Goal: Task Accomplishment & Management: Complete application form

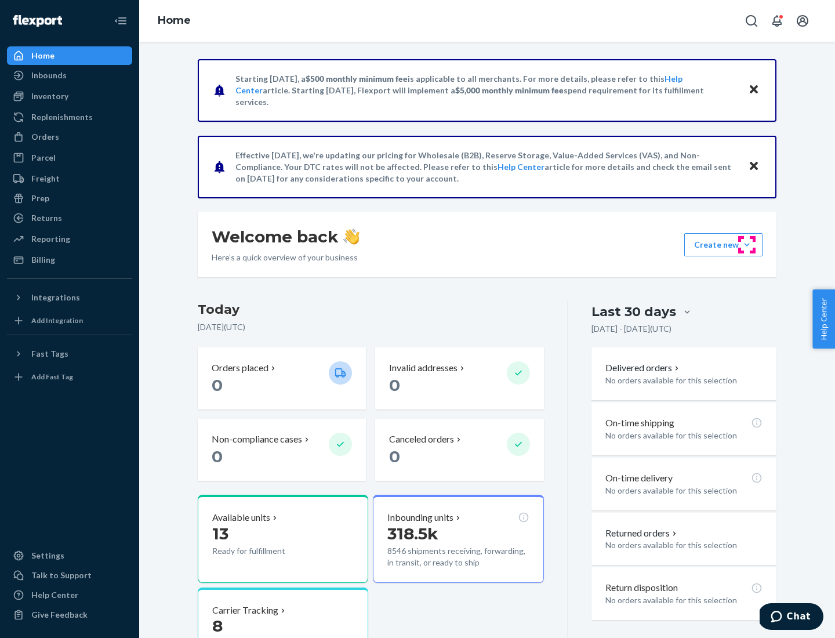
click at [747, 245] on button "Create new Create new inbound Create new order Create new product" at bounding box center [723, 244] width 78 height 23
click at [70, 75] on div "Inbounds" at bounding box center [69, 75] width 123 height 16
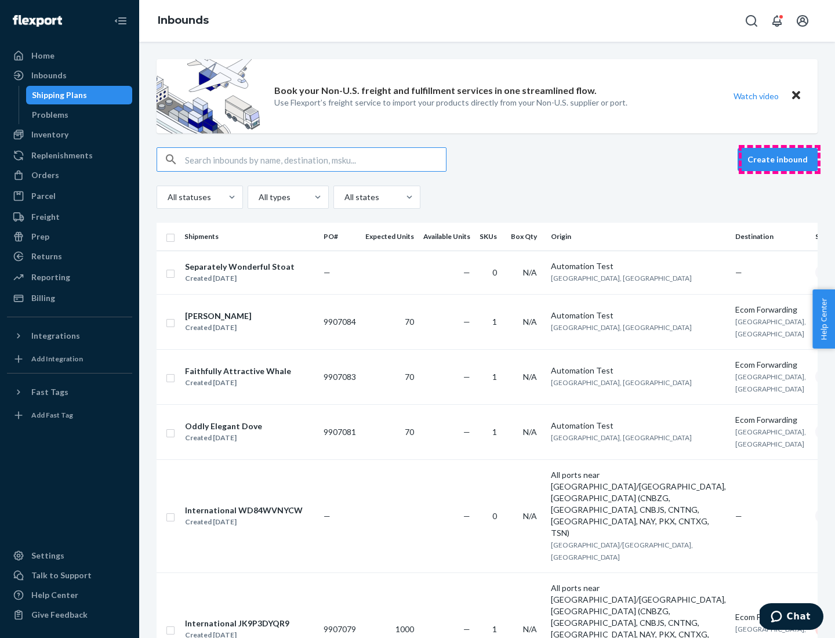
click at [779, 159] on button "Create inbound" at bounding box center [777, 159] width 80 height 23
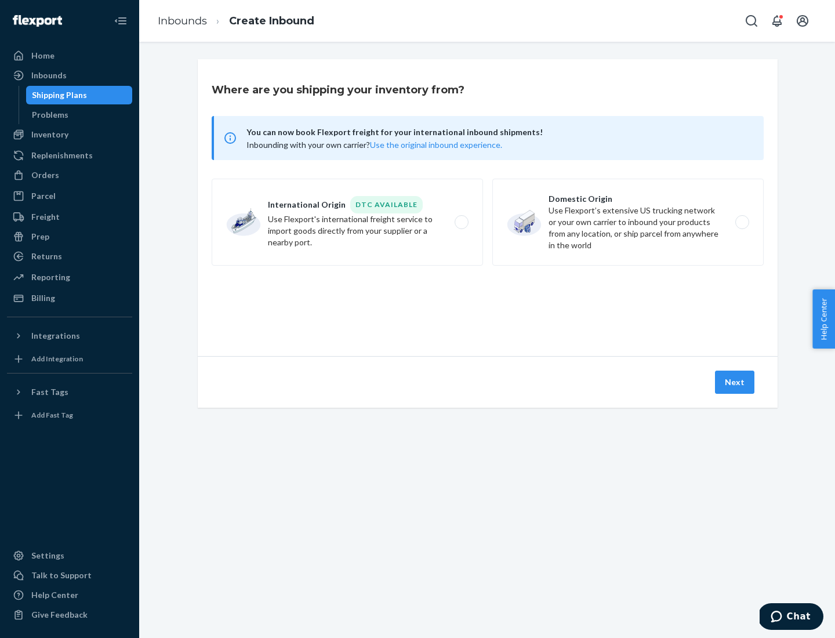
click at [628, 222] on label "Domestic Origin Use Flexport’s extensive US trucking network or your own carrie…" at bounding box center [627, 222] width 271 height 87
click at [741, 222] on input "Domestic Origin Use Flexport’s extensive US trucking network or your own carrie…" at bounding box center [745, 223] width 8 height 8
radio input "true"
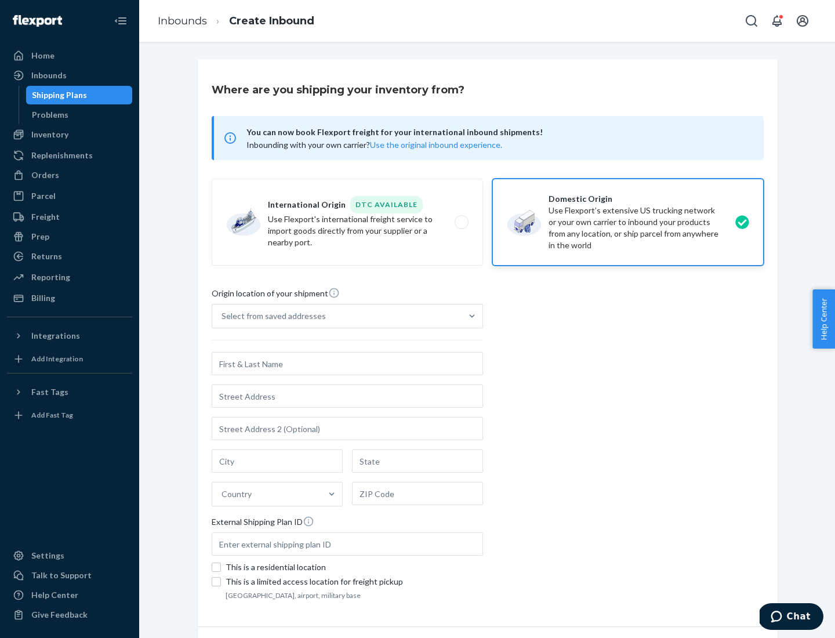
click at [271, 316] on div "Select from saved addresses" at bounding box center [273, 316] width 104 height 12
click at [223, 316] on input "Select from saved addresses" at bounding box center [221, 316] width 1 height 12
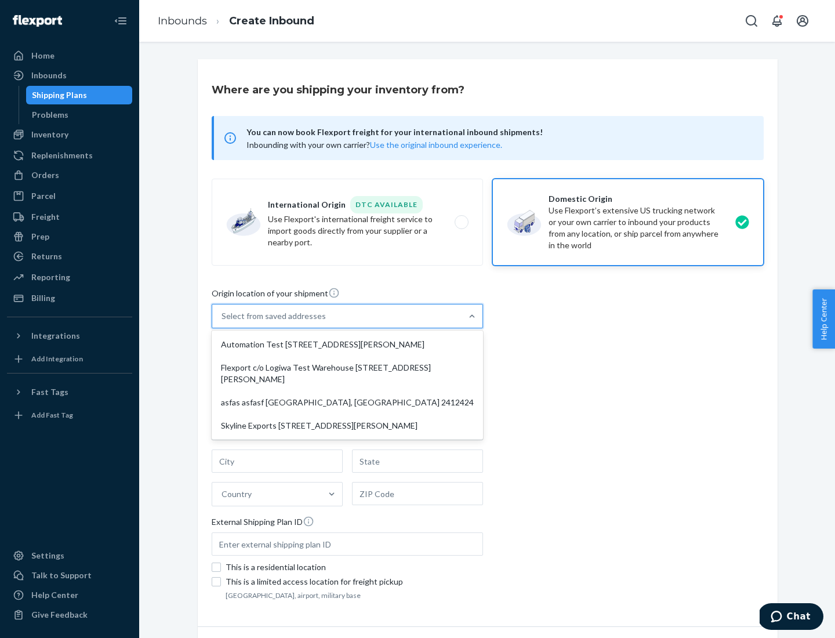
scroll to position [5, 0]
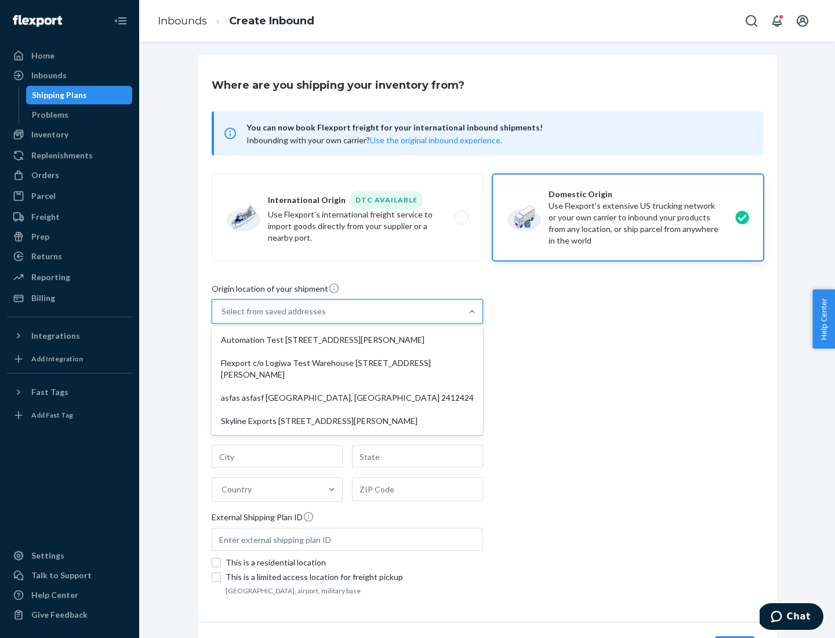
click at [347, 340] on div "Automation Test [STREET_ADDRESS][PERSON_NAME]" at bounding box center [347, 339] width 267 height 23
click at [223, 317] on input "option Automation Test [STREET_ADDRESS][PERSON_NAME] focused, 1 of 4. 4 results…" at bounding box center [221, 311] width 1 height 12
type input "Automation Test"
type input "9th Floor"
type input "[GEOGRAPHIC_DATA]"
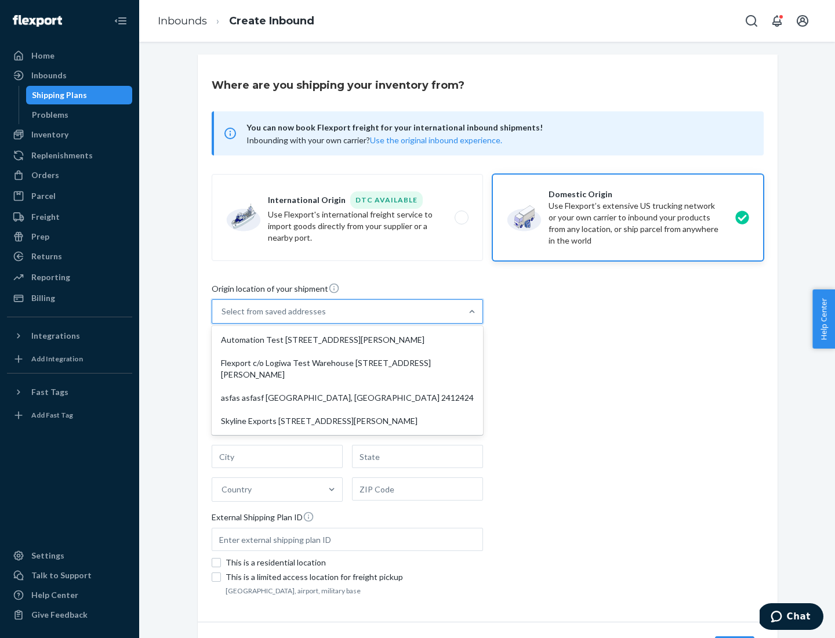
type input "CA"
type input "94104"
type input "[STREET_ADDRESS][PERSON_NAME]"
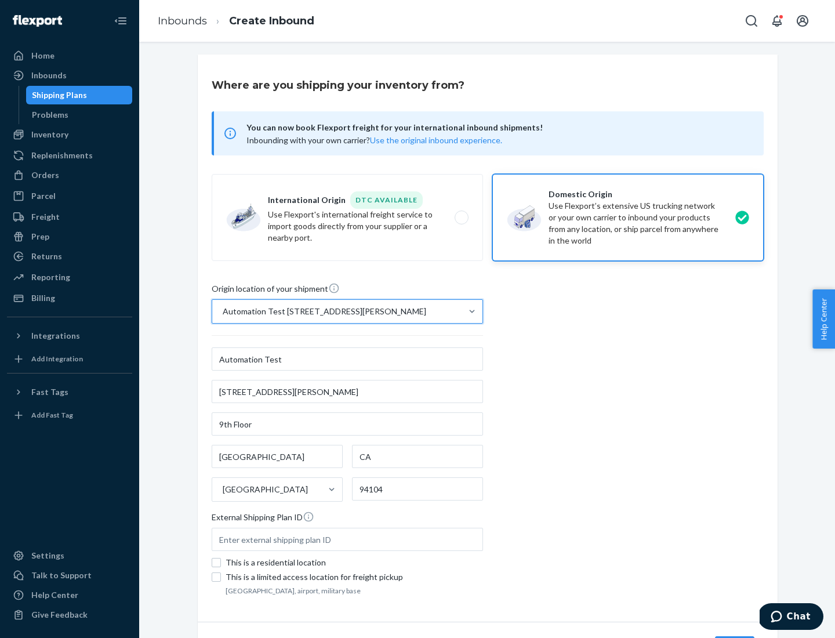
scroll to position [68, 0]
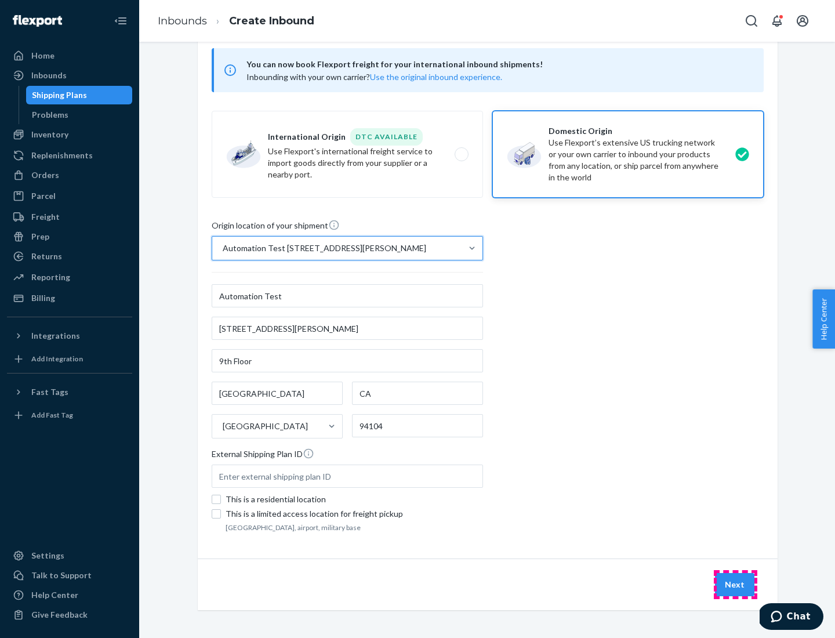
click at [735, 584] on button "Next" at bounding box center [734, 584] width 39 height 23
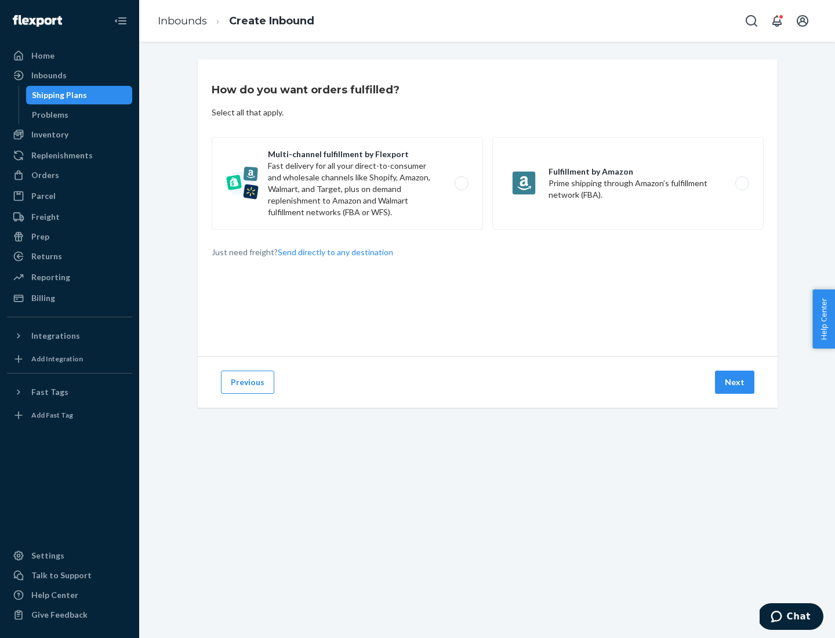
click at [347, 183] on label "Multi-channel fulfillment by Flexport Fast delivery for all your direct-to-cons…" at bounding box center [347, 183] width 271 height 93
click at [461, 183] on input "Multi-channel fulfillment by Flexport Fast delivery for all your direct-to-cons…" at bounding box center [465, 184] width 8 height 8
radio input "true"
click at [735, 382] on button "Next" at bounding box center [734, 381] width 39 height 23
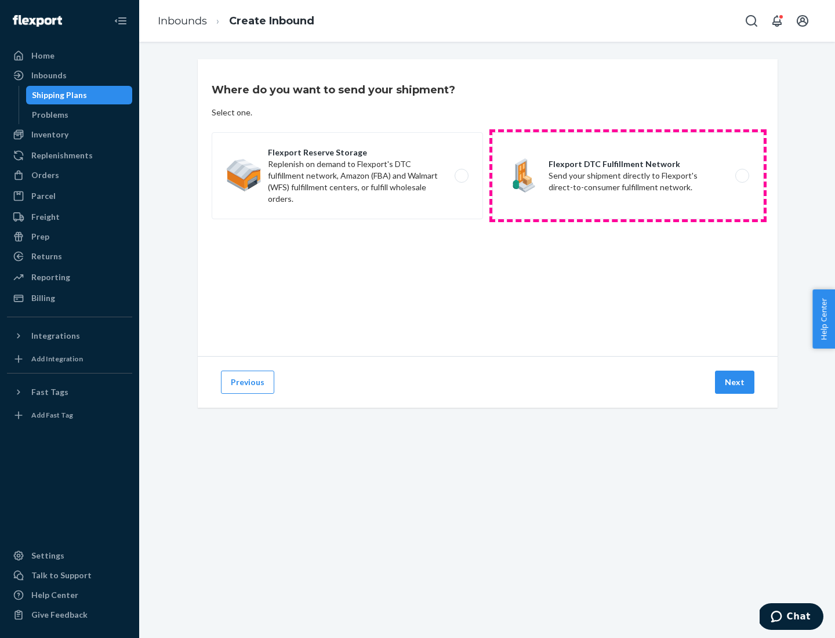
click at [628, 176] on label "Flexport DTC Fulfillment Network Send your shipment directly to Flexport's dire…" at bounding box center [627, 175] width 271 height 87
click at [741, 176] on input "Flexport DTC Fulfillment Network Send your shipment directly to Flexport's dire…" at bounding box center [745, 176] width 8 height 8
radio input "true"
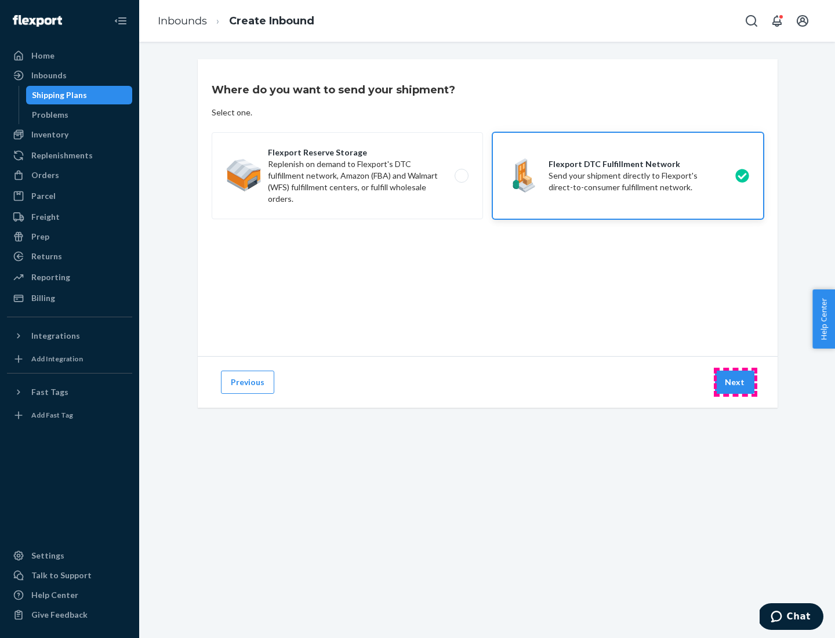
click at [735, 382] on button "Next" at bounding box center [734, 381] width 39 height 23
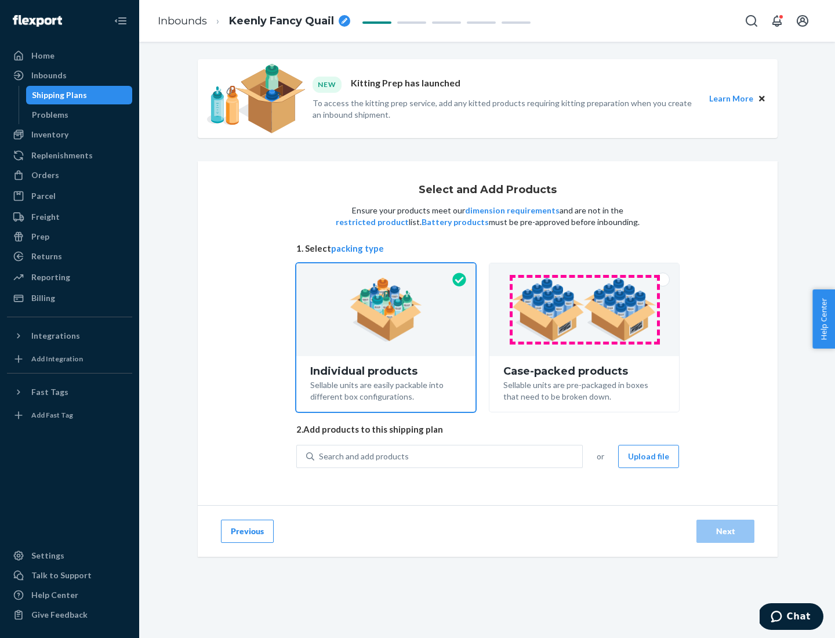
click at [584, 310] on img at bounding box center [584, 310] width 144 height 64
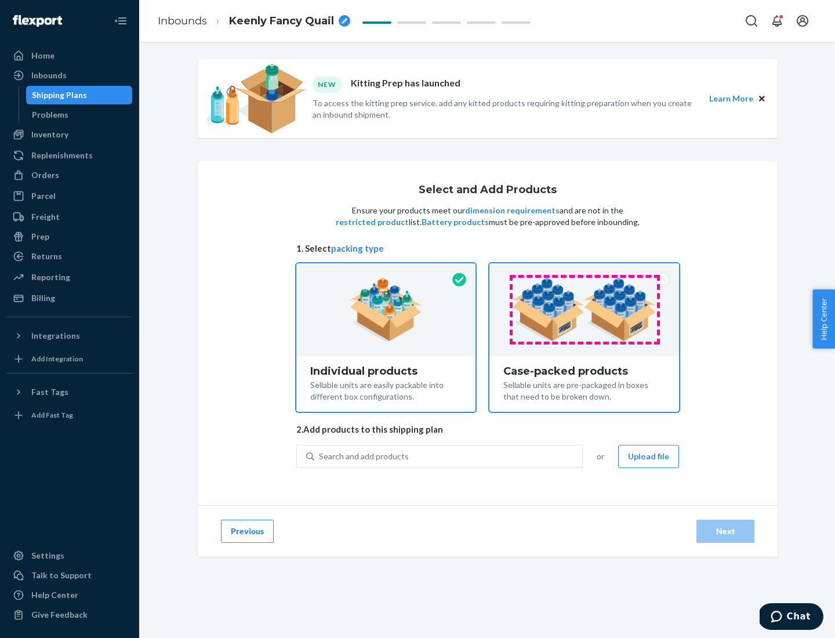
click at [584, 271] on input "Case-packed products Sellable units are pre-packaged in boxes that need to be b…" at bounding box center [584, 267] width 8 height 8
radio input "true"
radio input "false"
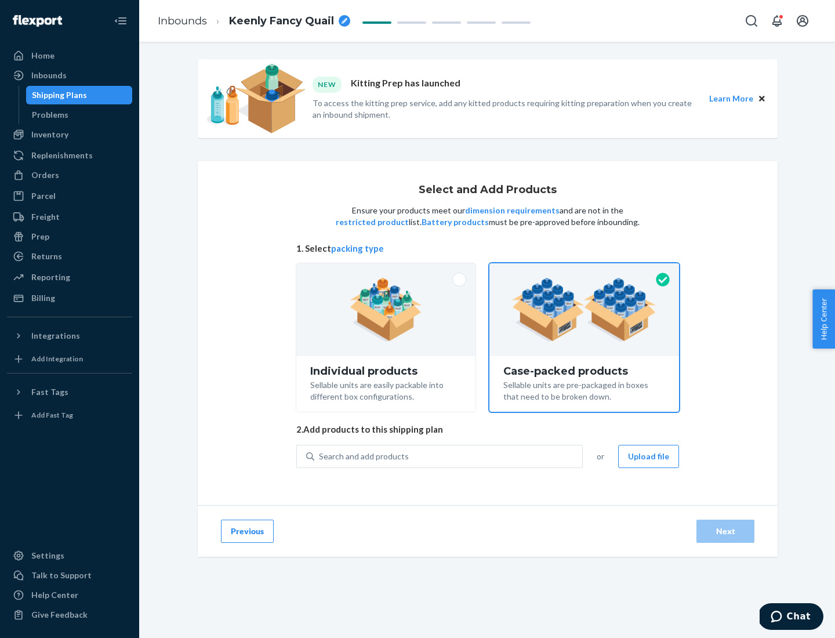
click at [449, 456] on div "Search and add products" at bounding box center [448, 456] width 268 height 21
click at [320, 456] on input "Search and add products" at bounding box center [319, 456] width 1 height 12
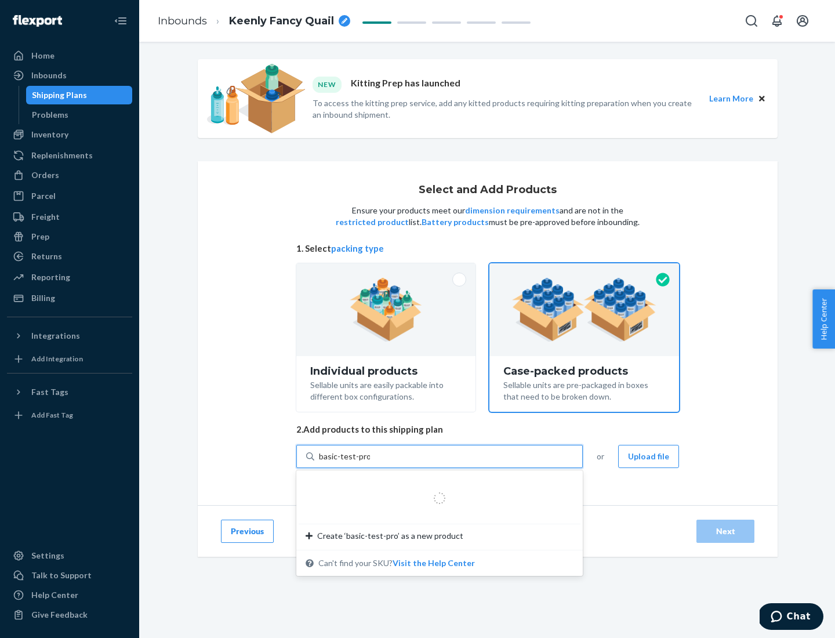
type input "basic-test-product-1"
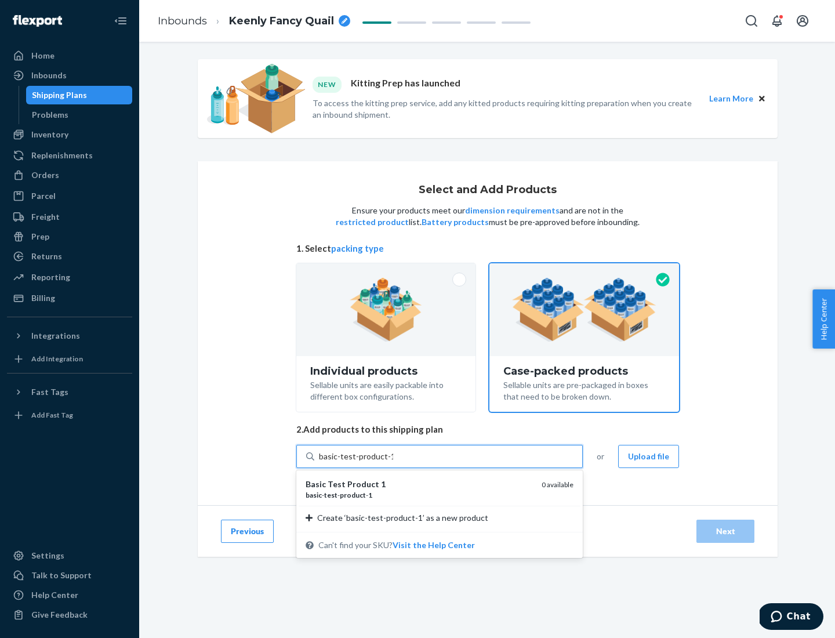
click at [419, 494] on div "basic - test - product - 1" at bounding box center [418, 495] width 227 height 10
click at [393, 462] on input "basic-test-product-1" at bounding box center [356, 456] width 74 height 12
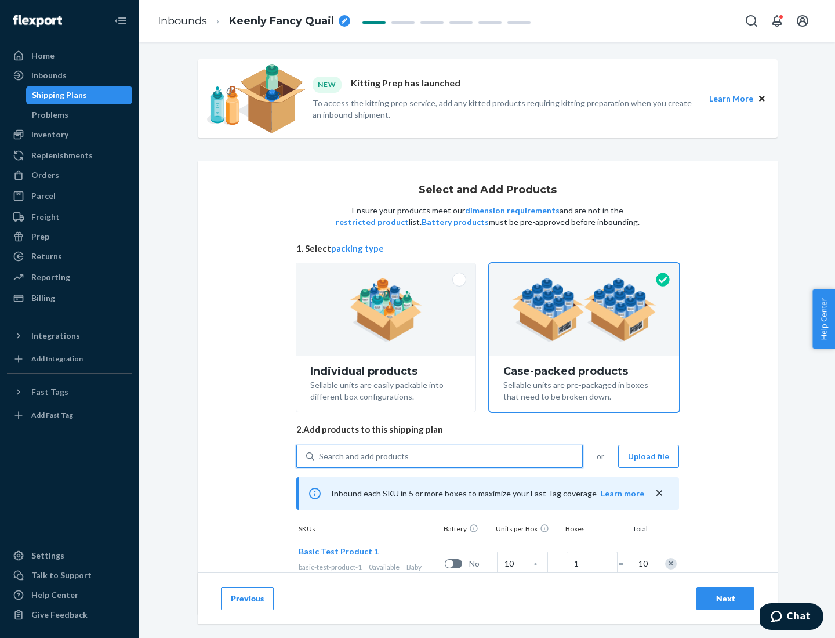
scroll to position [42, 0]
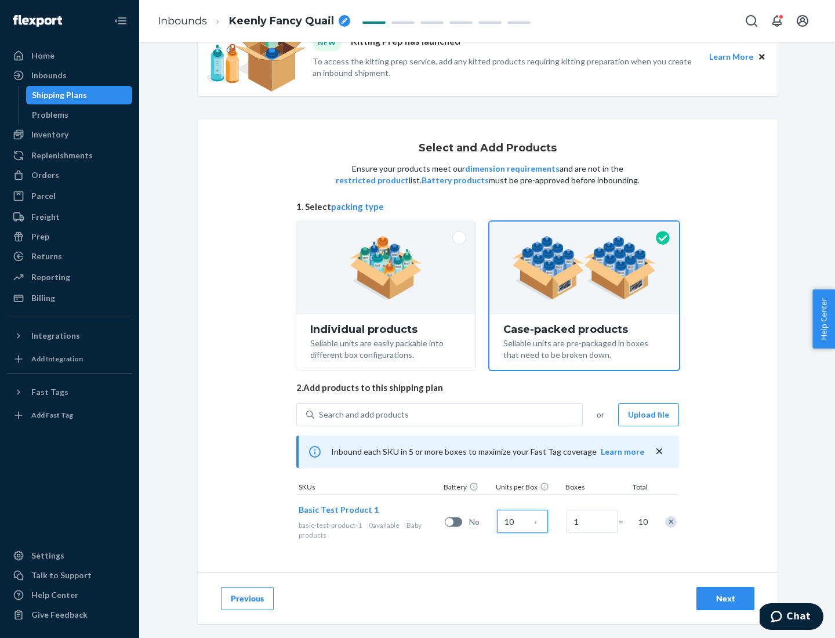
type input "10"
type input "7"
click at [725, 598] on div "Next" at bounding box center [725, 598] width 38 height 12
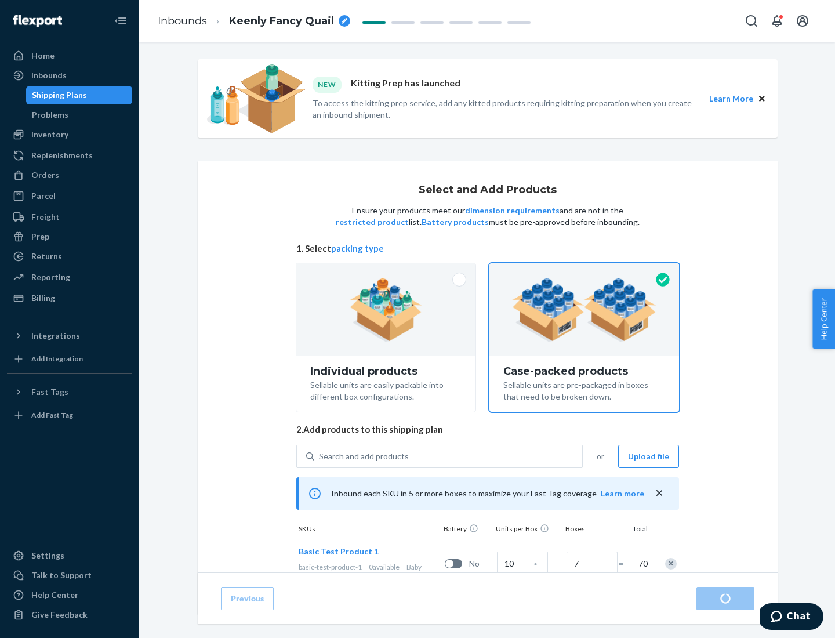
radio input "true"
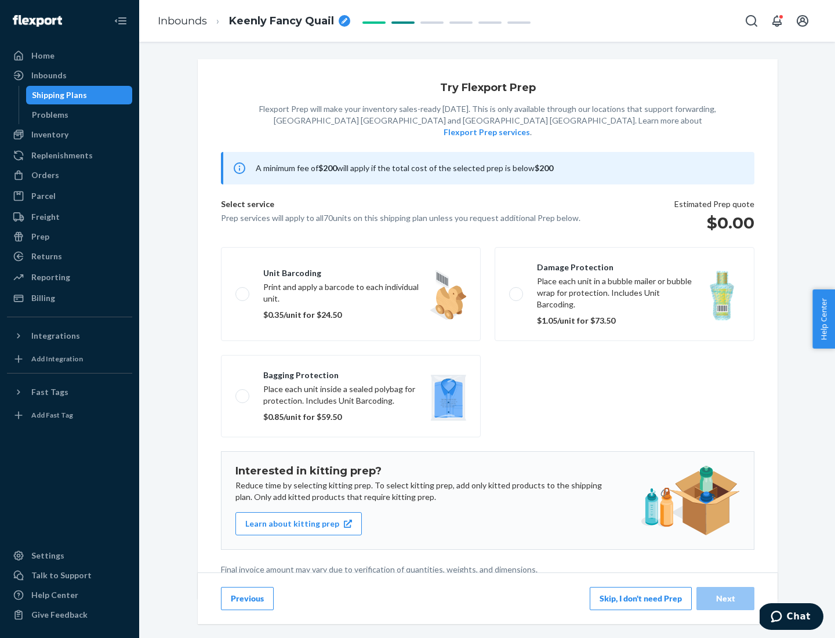
scroll to position [3, 0]
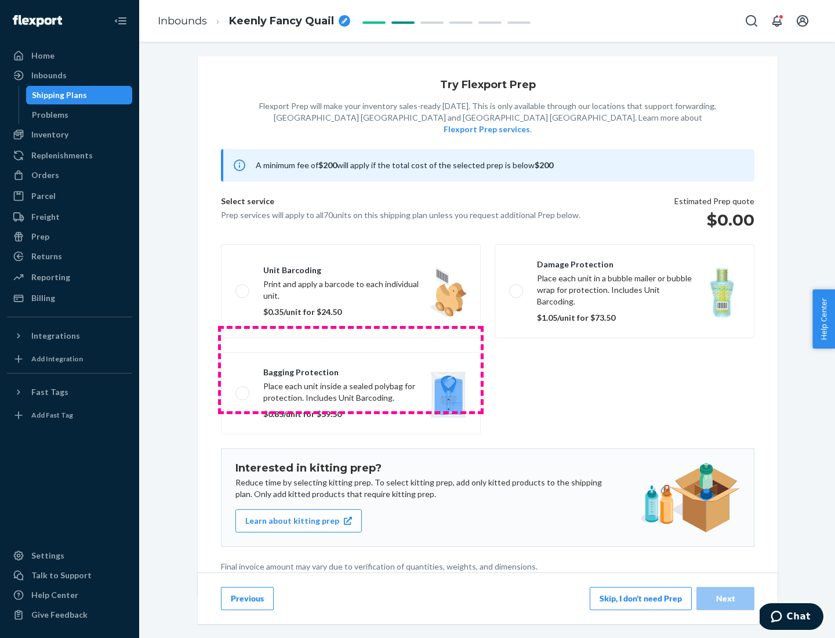
click at [351, 369] on label "Bagging protection Place each unit inside a sealed polybag for protection. Incl…" at bounding box center [351, 393] width 260 height 82
click at [243, 389] on input "Bagging protection Place each unit inside a sealed polybag for protection. Incl…" at bounding box center [239, 393] width 8 height 8
checkbox input "true"
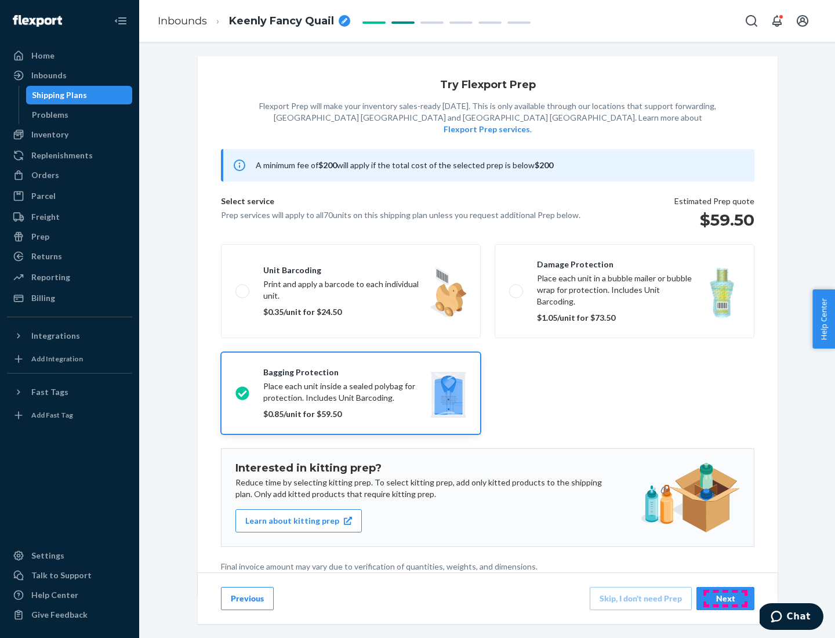
click at [725, 598] on div "Next" at bounding box center [725, 598] width 38 height 12
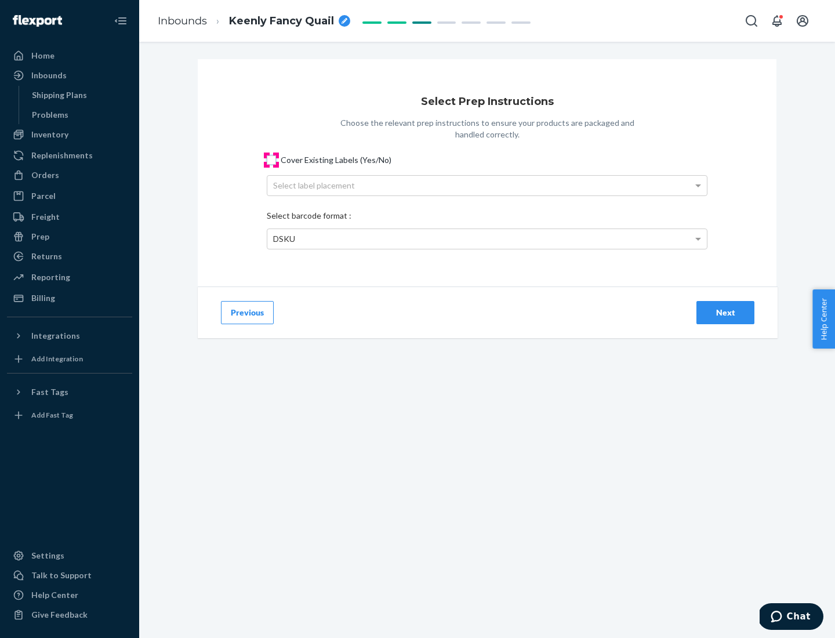
click at [271, 159] on input "Cover Existing Labels (Yes/No)" at bounding box center [271, 159] width 9 height 9
checkbox input "true"
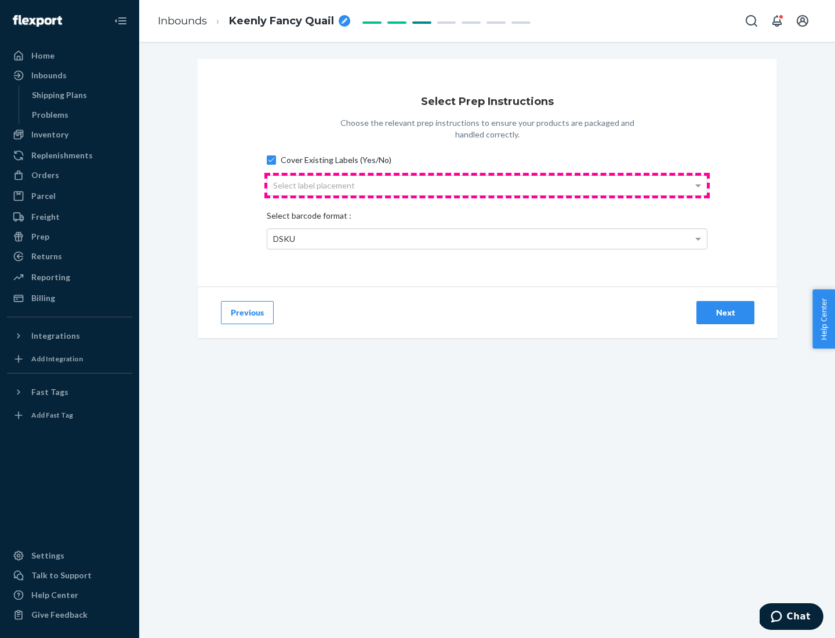
click at [487, 185] on div "Select label placement" at bounding box center [486, 186] width 439 height 20
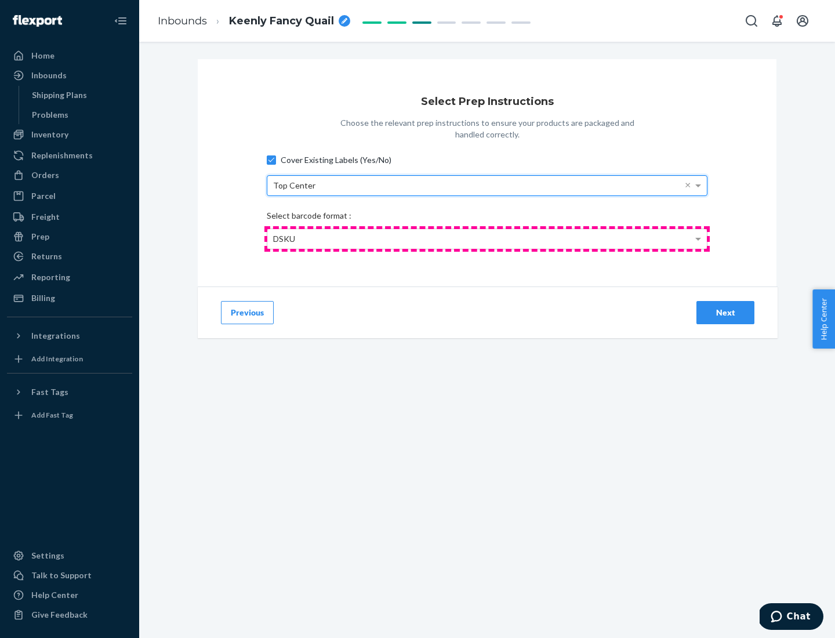
click at [487, 238] on div "DSKU" at bounding box center [486, 239] width 439 height 20
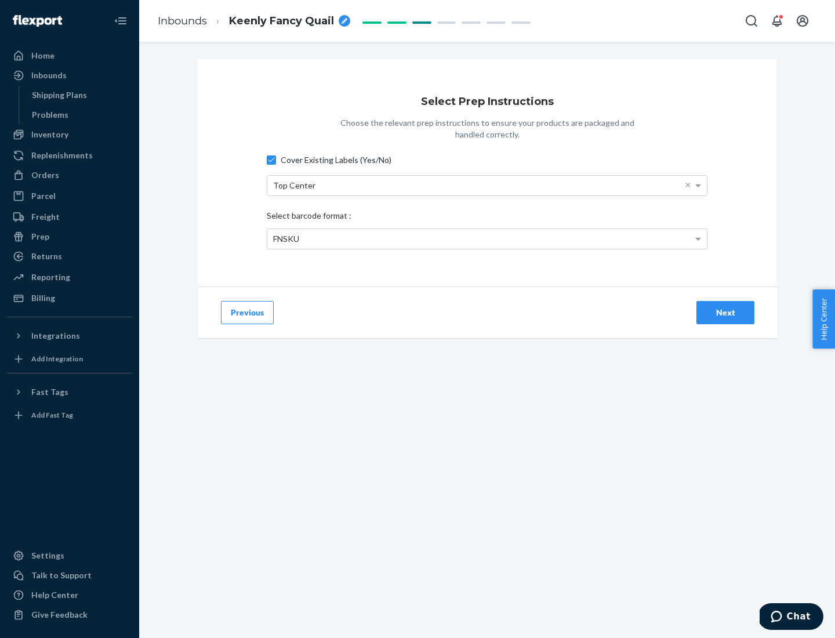
click at [725, 312] on div "Next" at bounding box center [725, 313] width 38 height 12
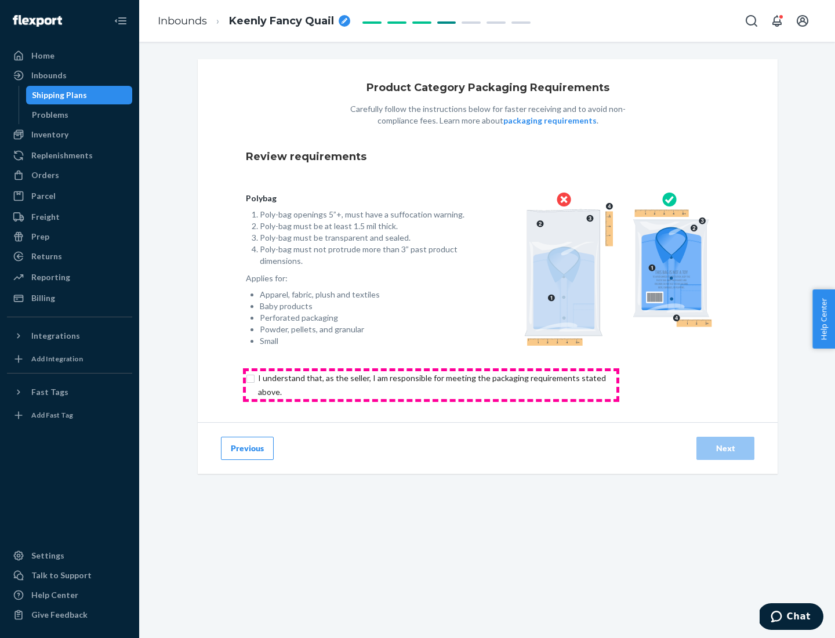
click at [431, 384] on input "checkbox" at bounding box center [438, 385] width 385 height 28
checkbox input "true"
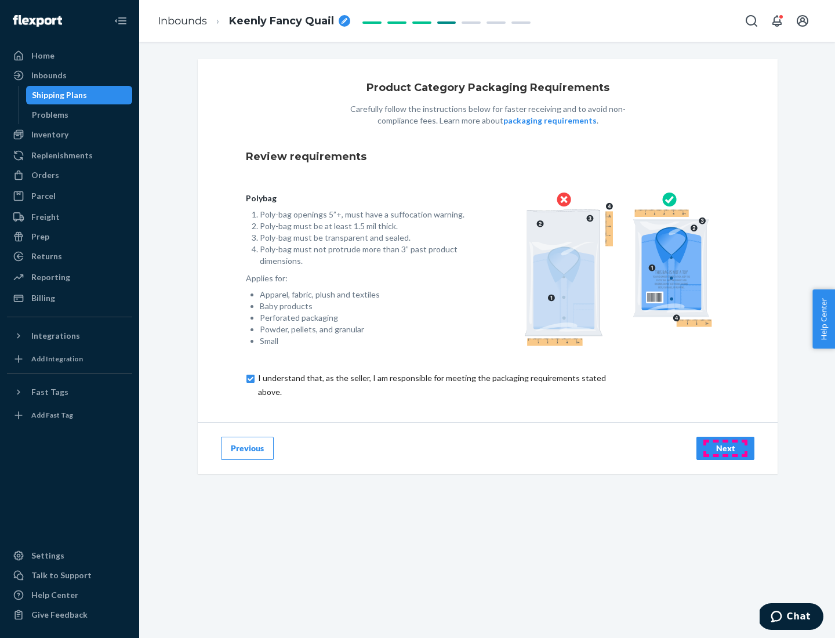
click at [725, 447] on div "Next" at bounding box center [725, 448] width 38 height 12
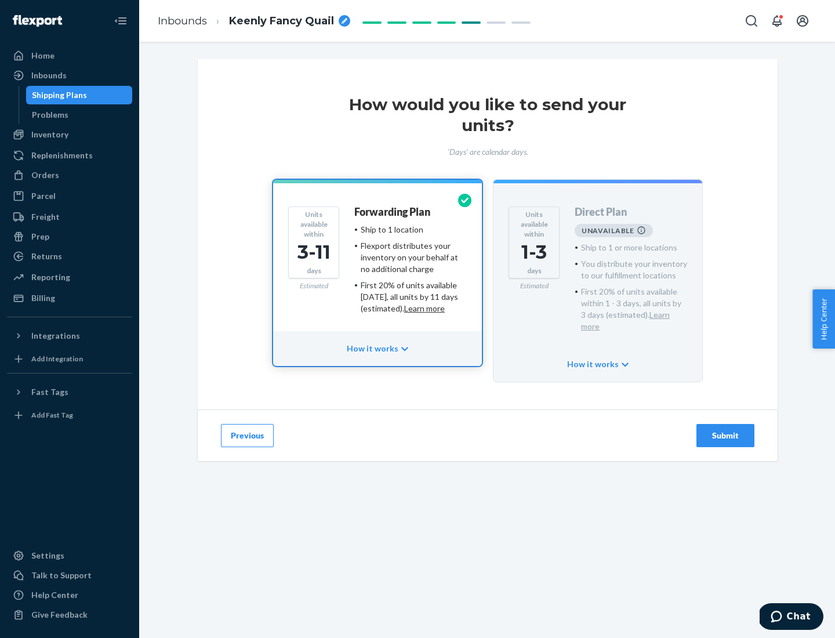
click at [393, 212] on h4 "Forwarding Plan" at bounding box center [392, 212] width 76 height 12
click at [725, 430] on div "Submit" at bounding box center [725, 436] width 38 height 12
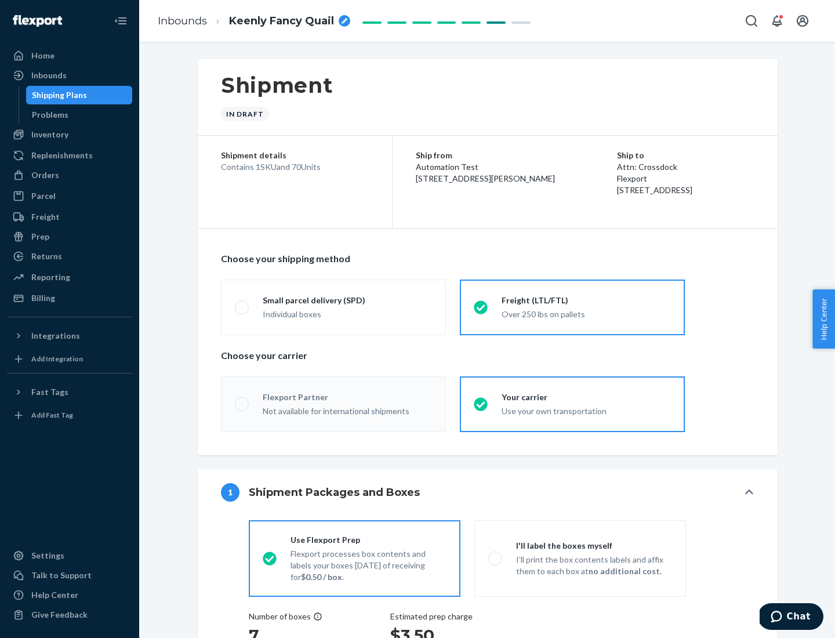
radio input "true"
radio input "false"
radio input "true"
radio input "false"
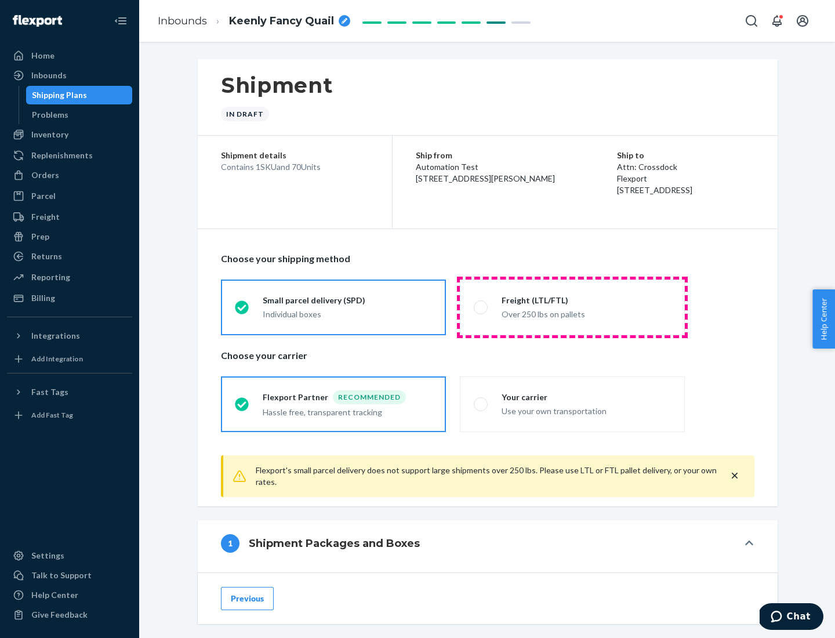
click at [572, 307] on div "Over 250 lbs on pallets" at bounding box center [585, 313] width 169 height 14
click at [481, 307] on input "Freight (LTL/FTL) Over 250 lbs on pallets" at bounding box center [478, 307] width 8 height 8
radio input "true"
radio input "false"
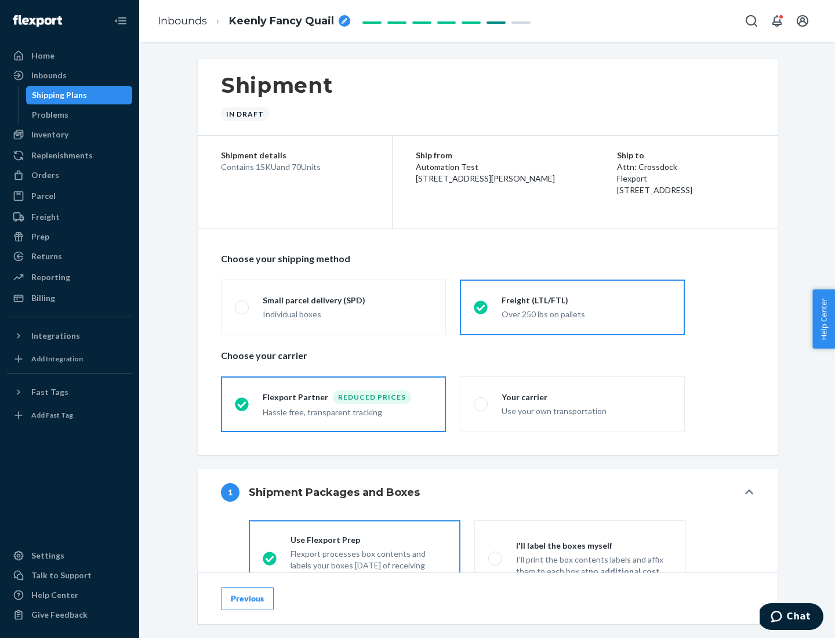
scroll to position [64, 0]
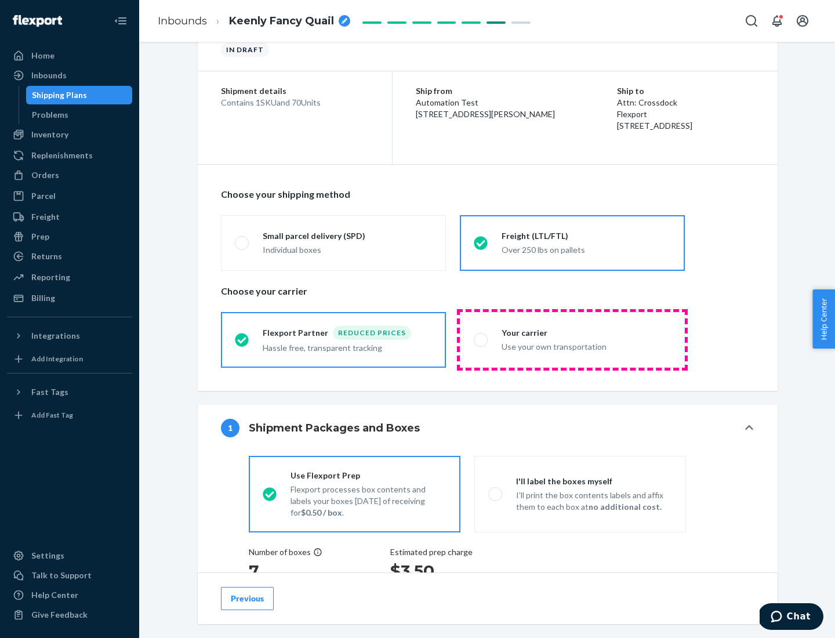
click at [572, 339] on div "Use your own transportation" at bounding box center [585, 346] width 169 height 14
click at [481, 339] on input "Your carrier Use your own transportation" at bounding box center [478, 340] width 8 height 8
radio input "true"
radio input "false"
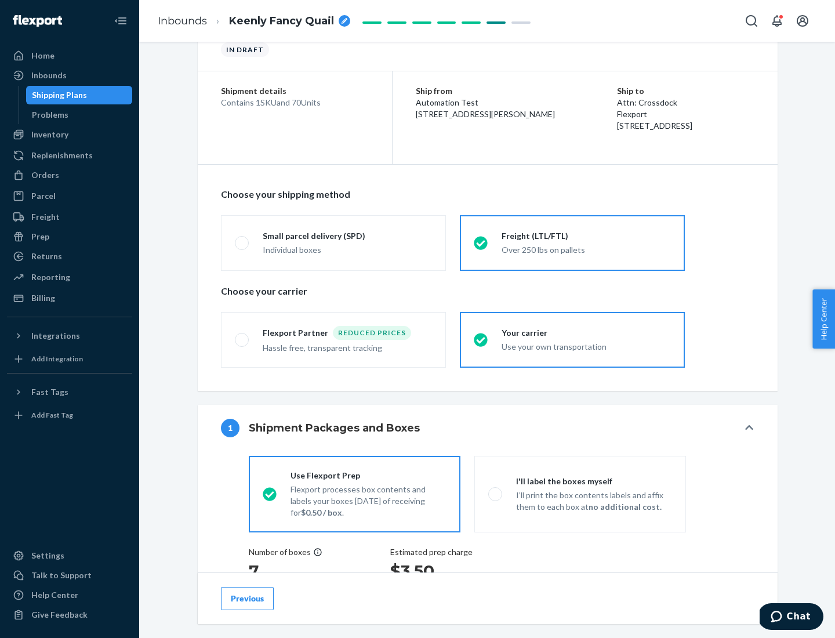
scroll to position [219, 0]
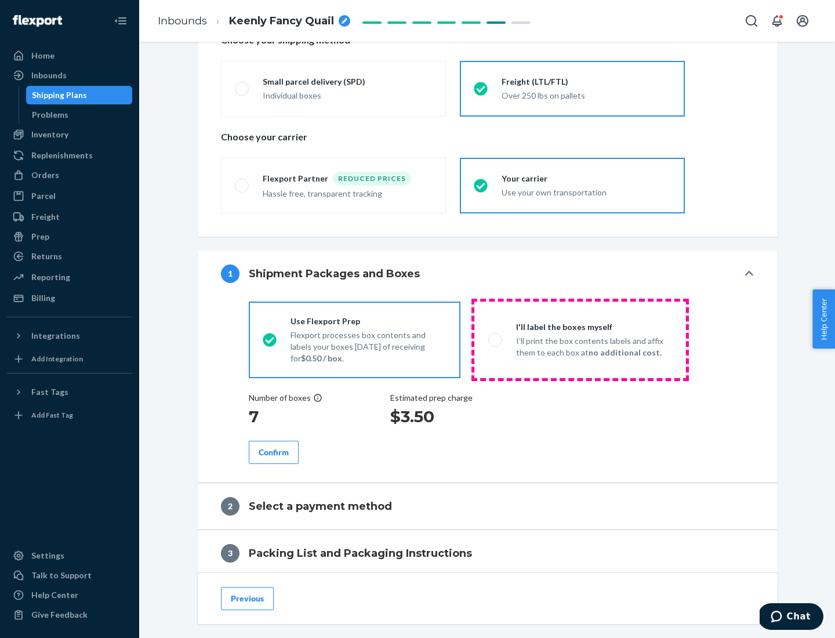
click at [580, 339] on p "I’ll print the box contents labels and affix them to each box at no additional …" at bounding box center [594, 346] width 156 height 23
click at [496, 339] on input "I'll label the boxes myself I’ll print the box contents labels and affix them t…" at bounding box center [492, 340] width 8 height 8
radio input "true"
radio input "false"
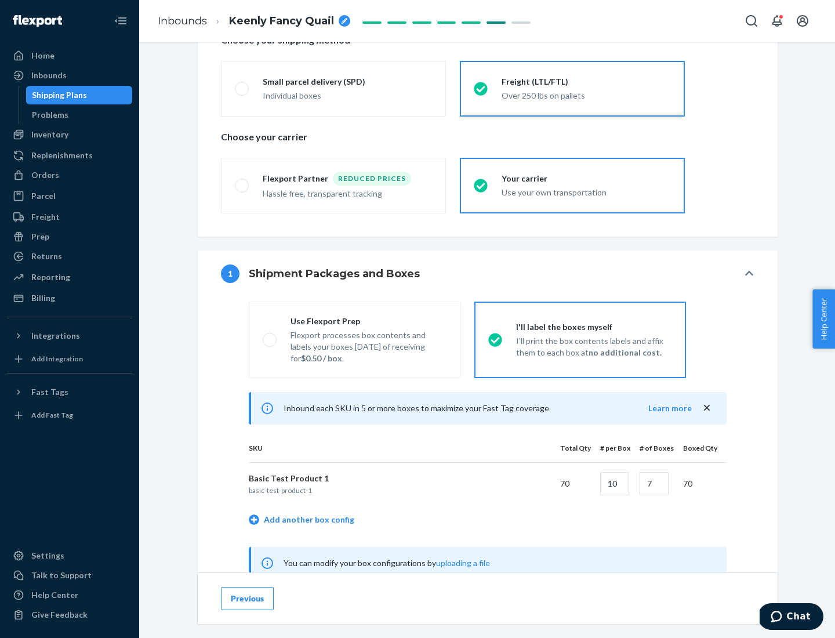
scroll to position [362, 0]
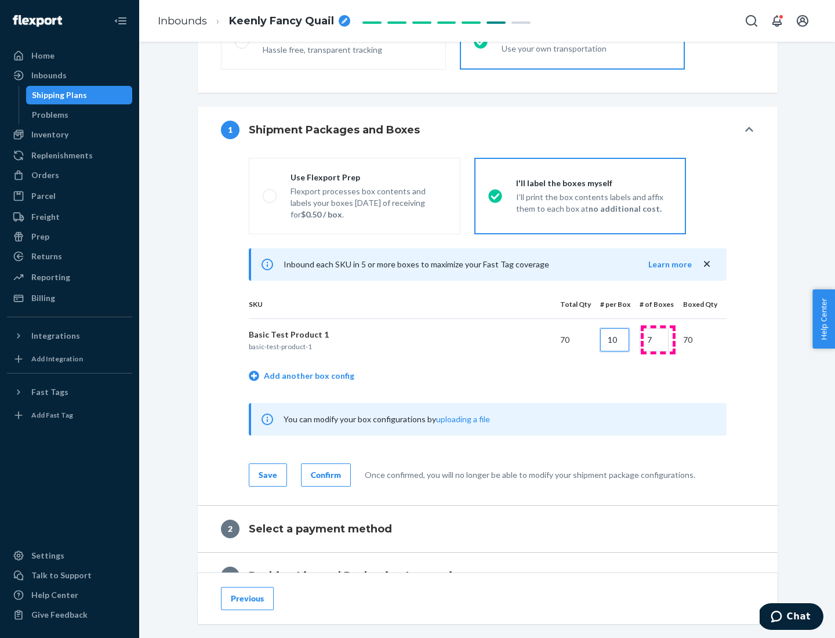
type input "10"
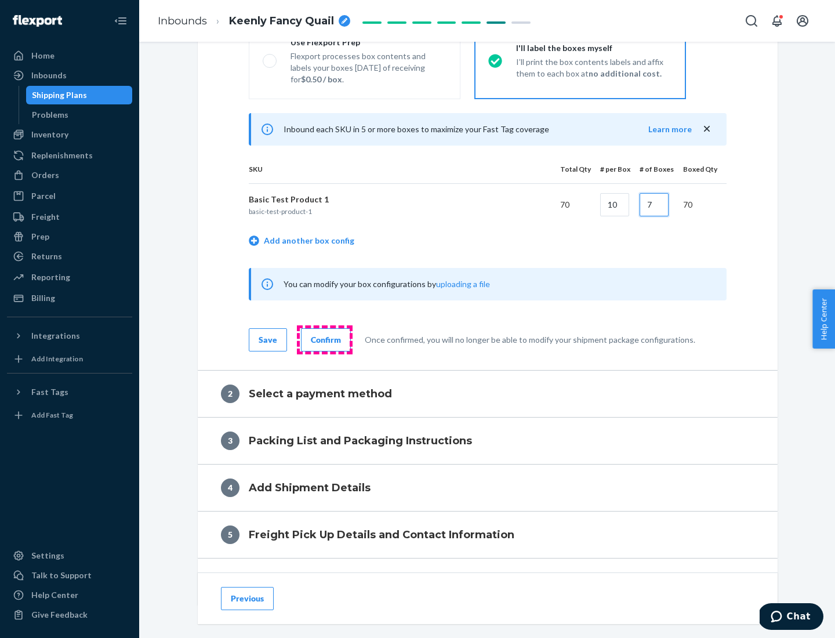
type input "7"
click at [324, 339] on div "Confirm" at bounding box center [326, 340] width 30 height 12
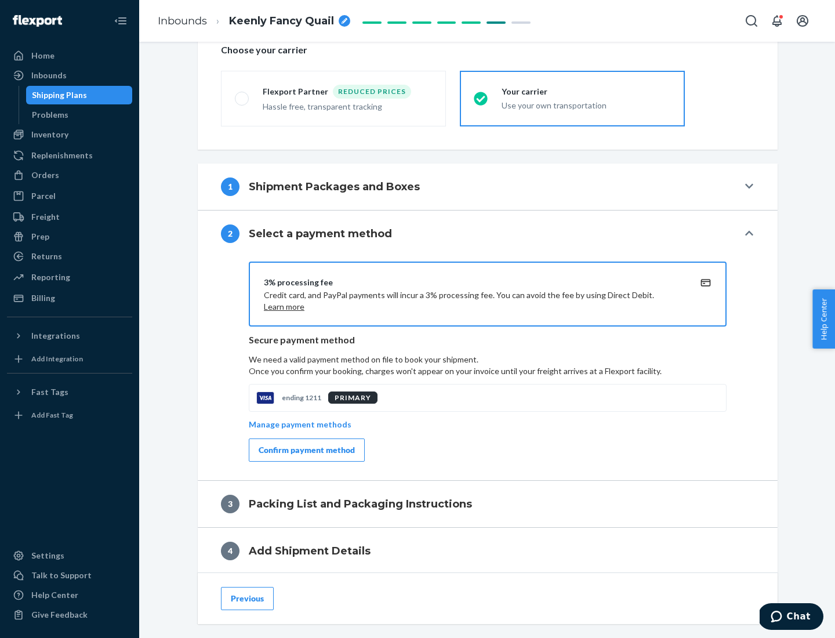
scroll to position [416, 0]
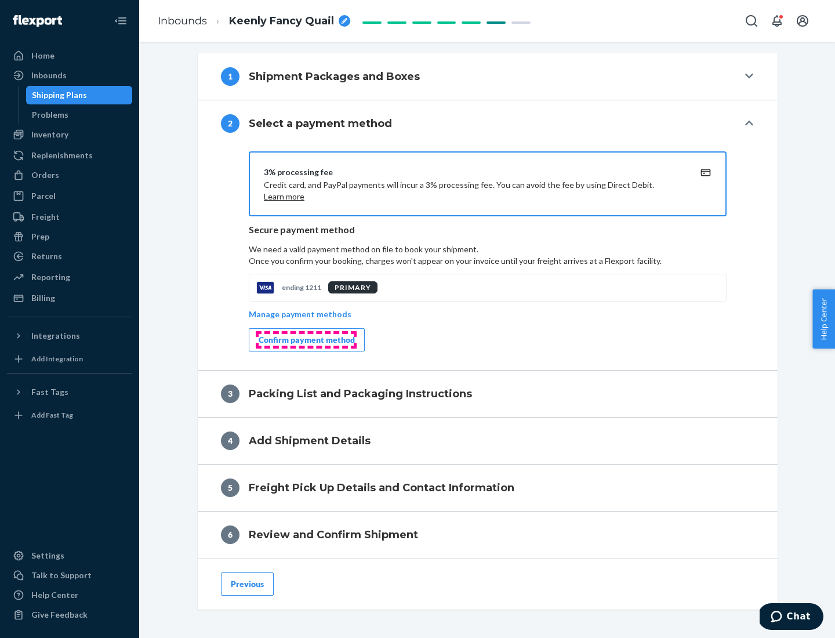
click at [305, 340] on div "Confirm payment method" at bounding box center [307, 340] width 96 height 12
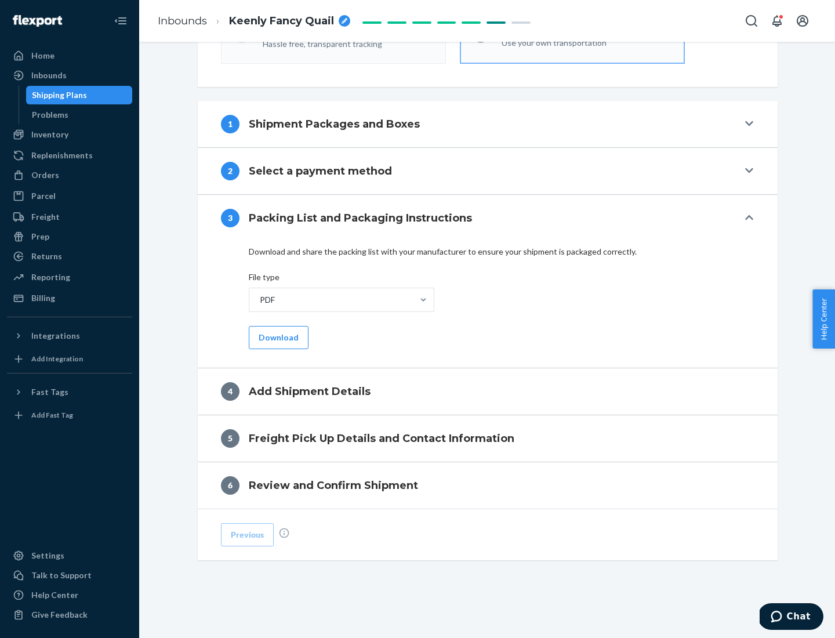
scroll to position [366, 0]
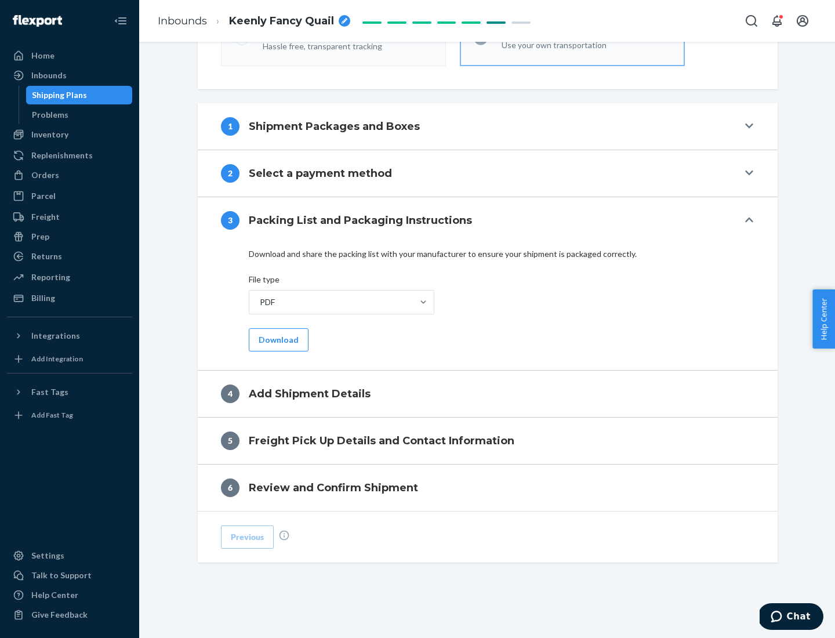
click at [277, 339] on button "Download" at bounding box center [279, 339] width 60 height 23
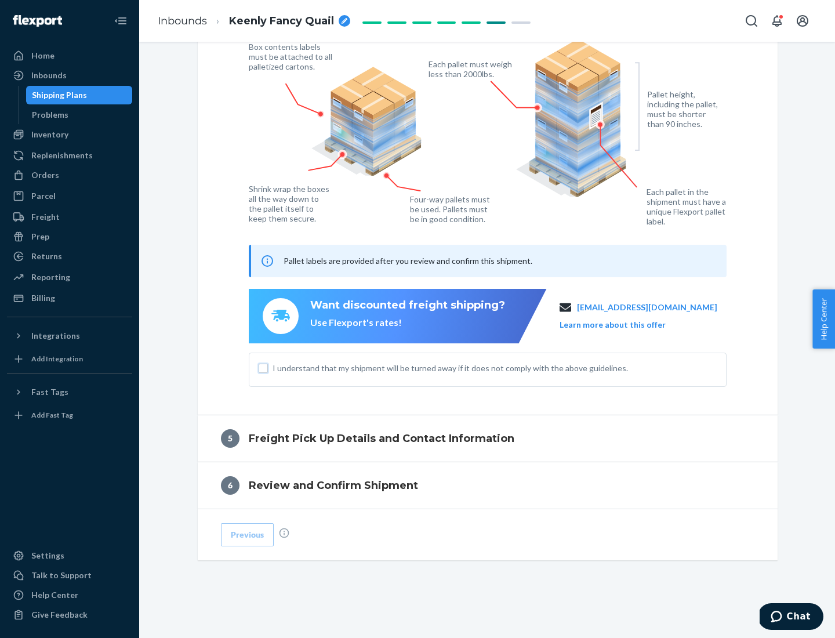
click at [263, 367] on input "I understand that my shipment will be turned away if it does not comply with th…" at bounding box center [263, 367] width 9 height 9
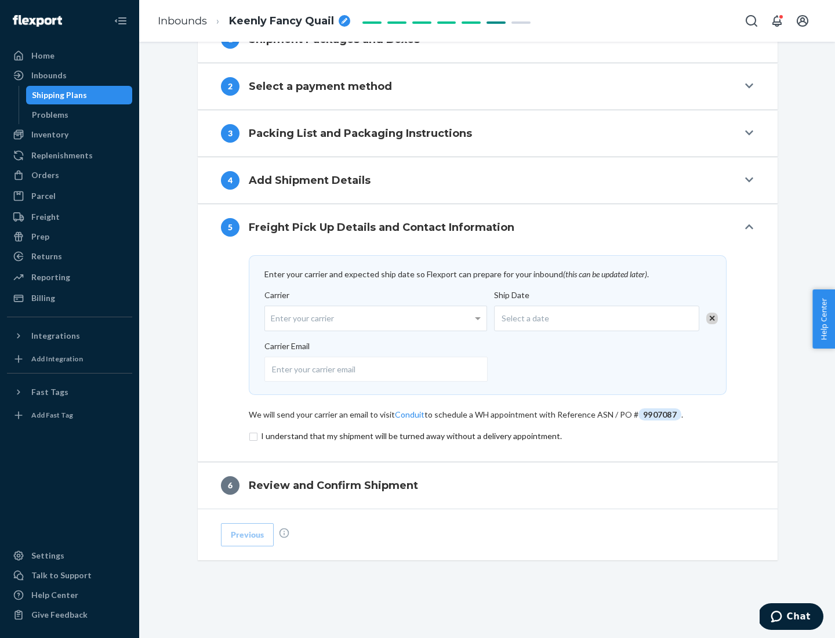
scroll to position [453, 0]
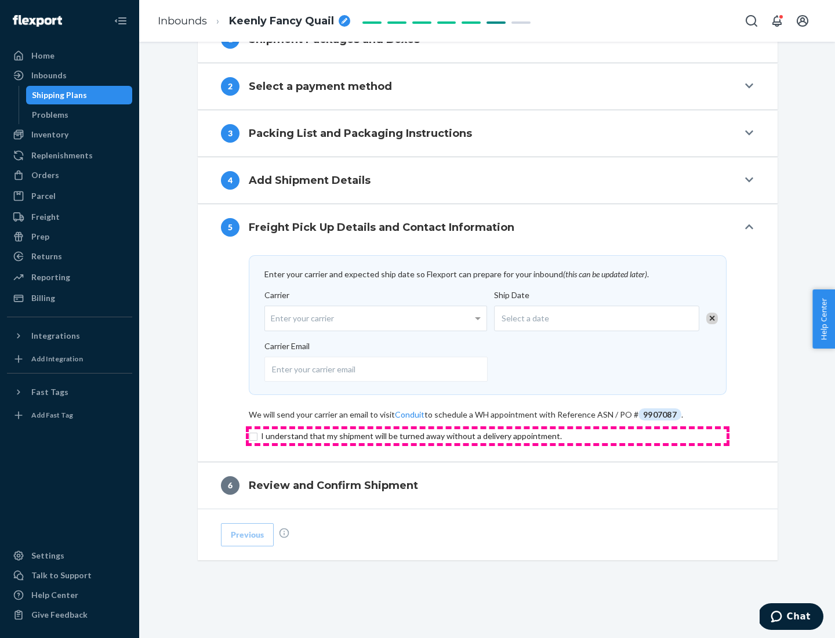
click at [487, 435] on input "checkbox" at bounding box center [488, 436] width 478 height 14
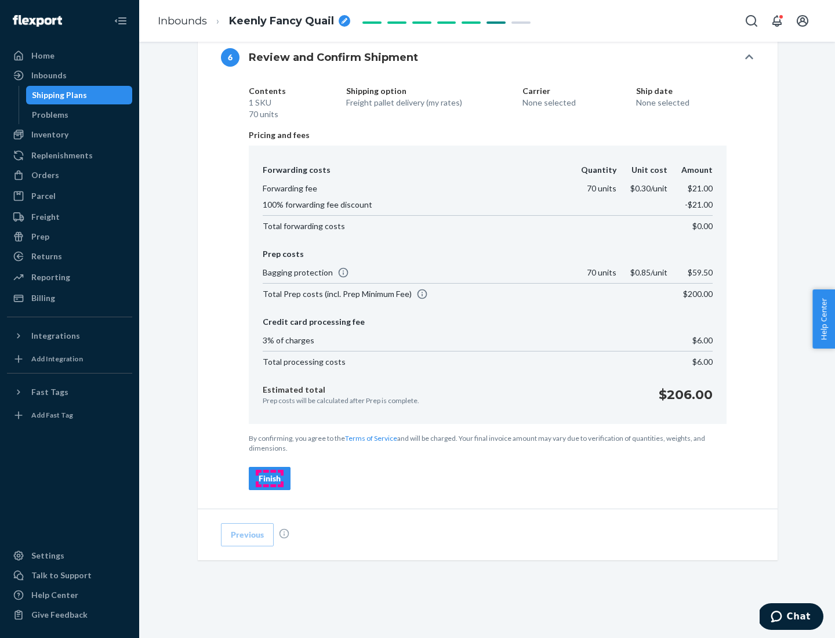
click at [270, 478] on div "Finish" at bounding box center [270, 478] width 22 height 12
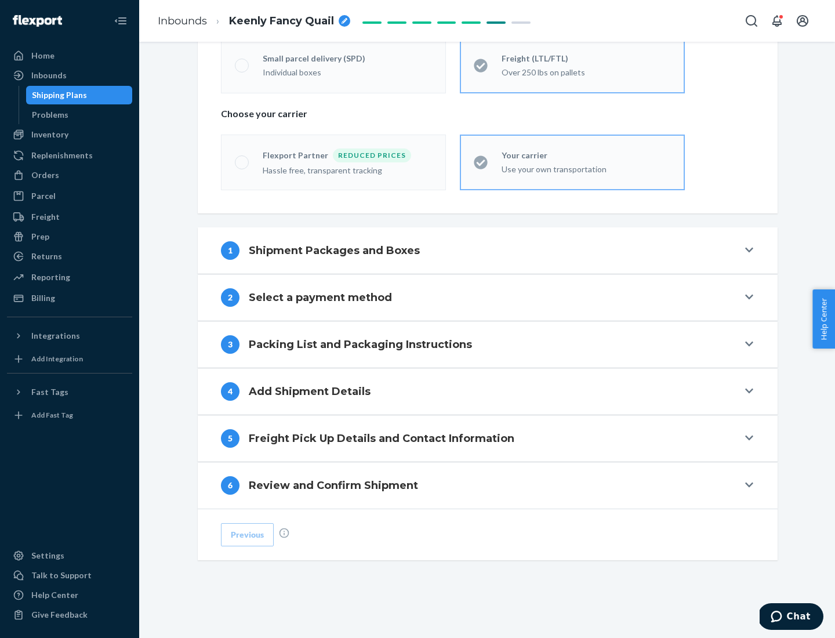
scroll to position [242, 0]
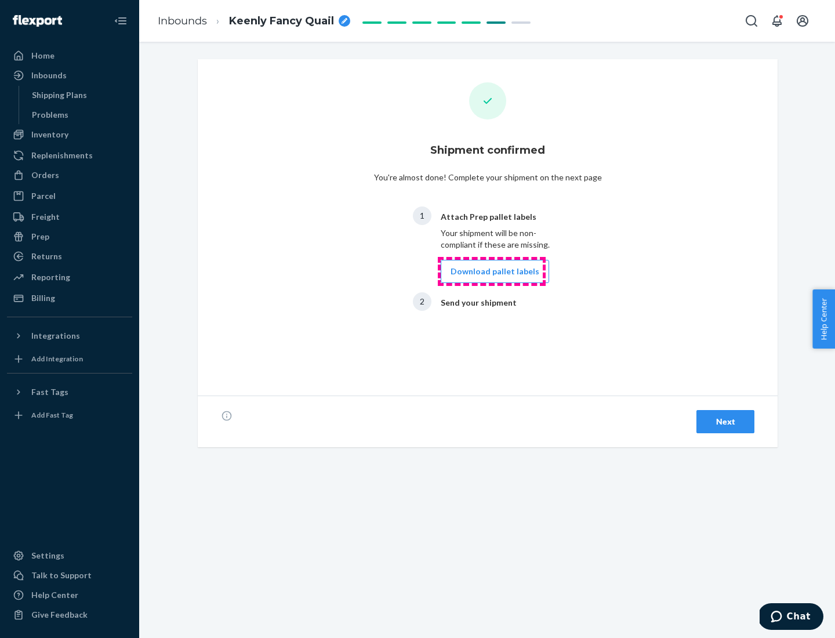
click at [492, 271] on button "Download pallet labels" at bounding box center [495, 271] width 108 height 23
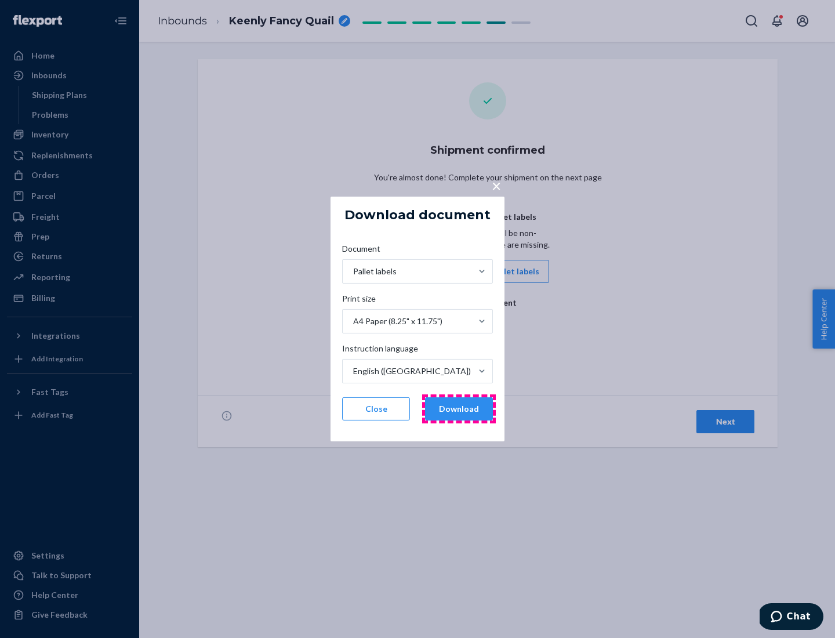
click at [458, 409] on button "Download" at bounding box center [459, 408] width 68 height 23
click at [496, 185] on span "×" at bounding box center [496, 186] width 9 height 20
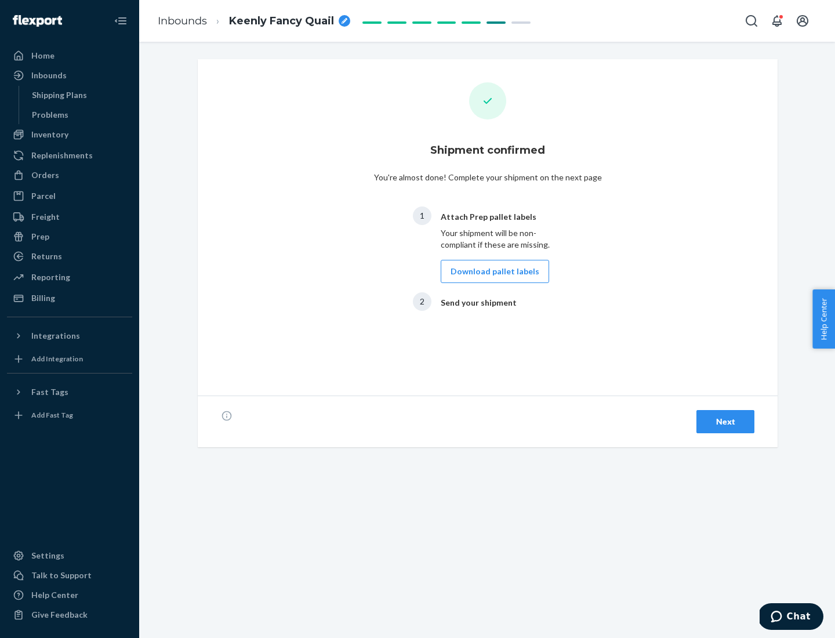
click at [725, 421] on div "Next" at bounding box center [725, 422] width 38 height 12
